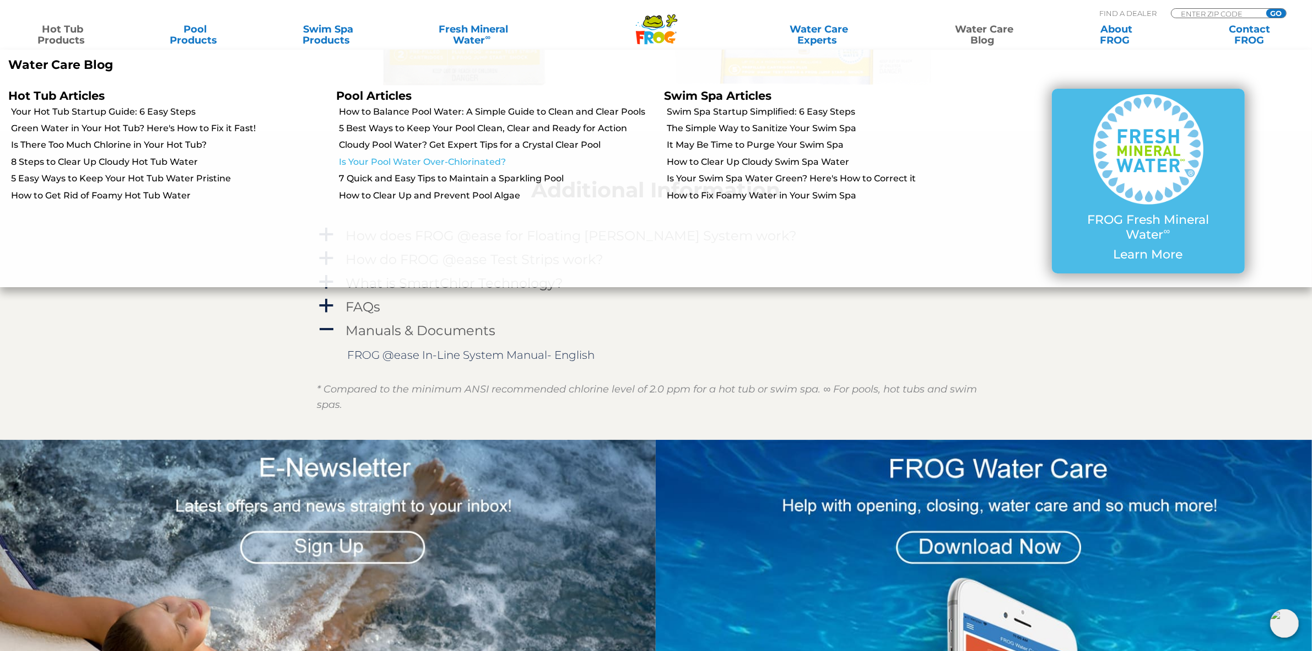
click at [472, 161] on link "Is Your Pool Water Over-Chlorinated?" at bounding box center [497, 162] width 317 height 12
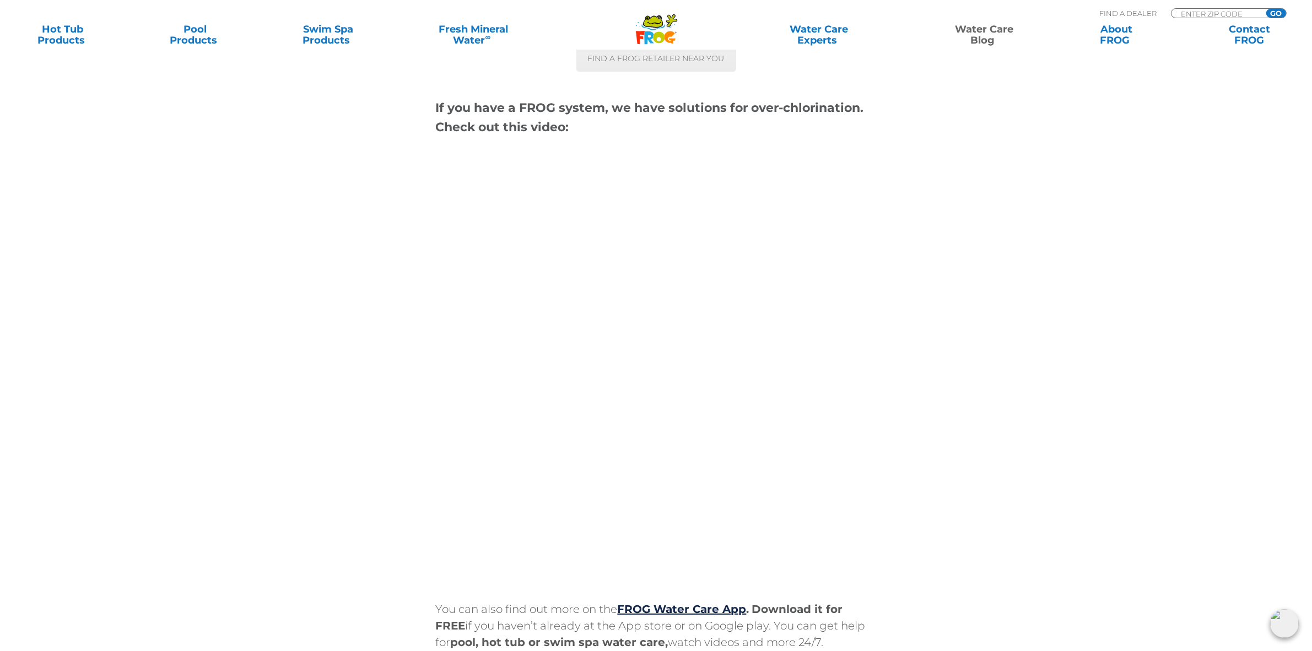
scroll to position [4751, 0]
